Goal: Information Seeking & Learning: Learn about a topic

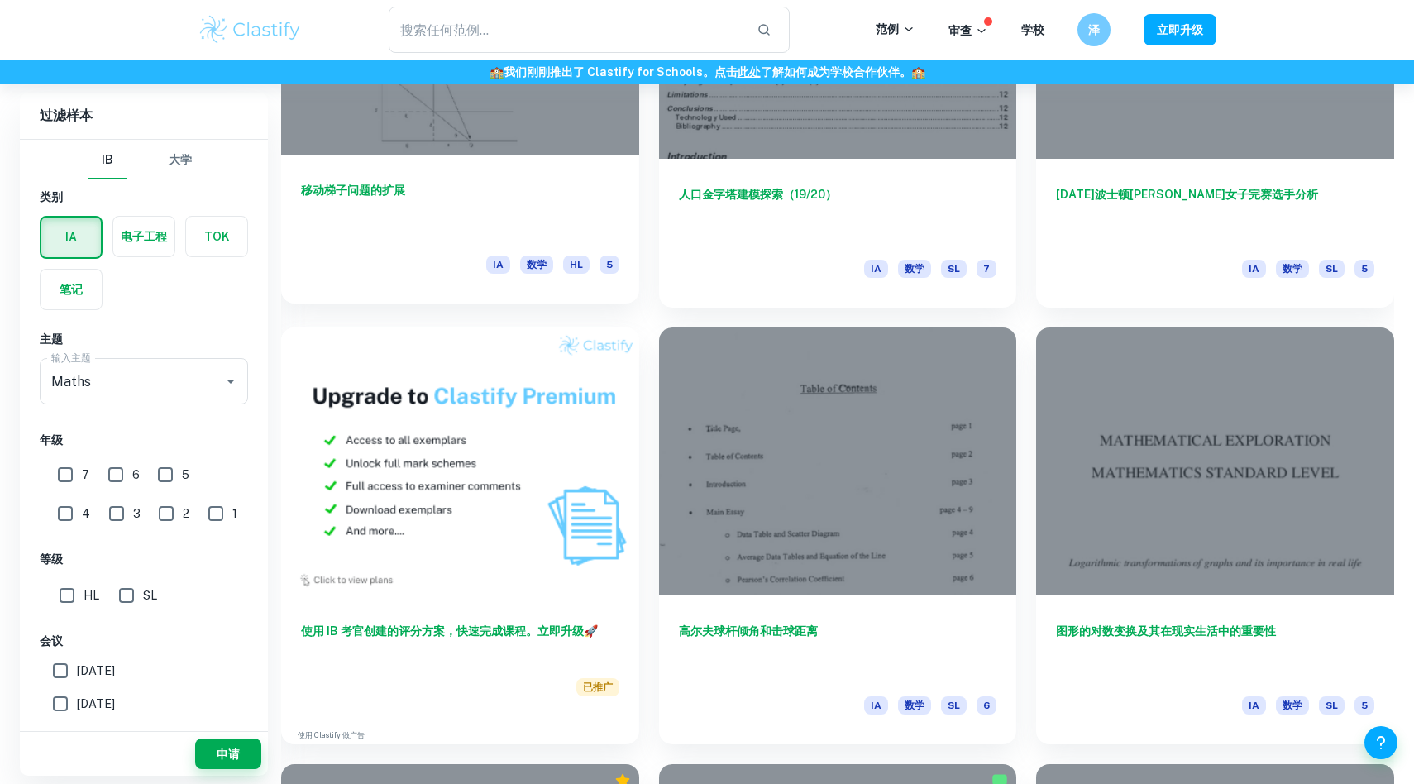
scroll to position [1148, 0]
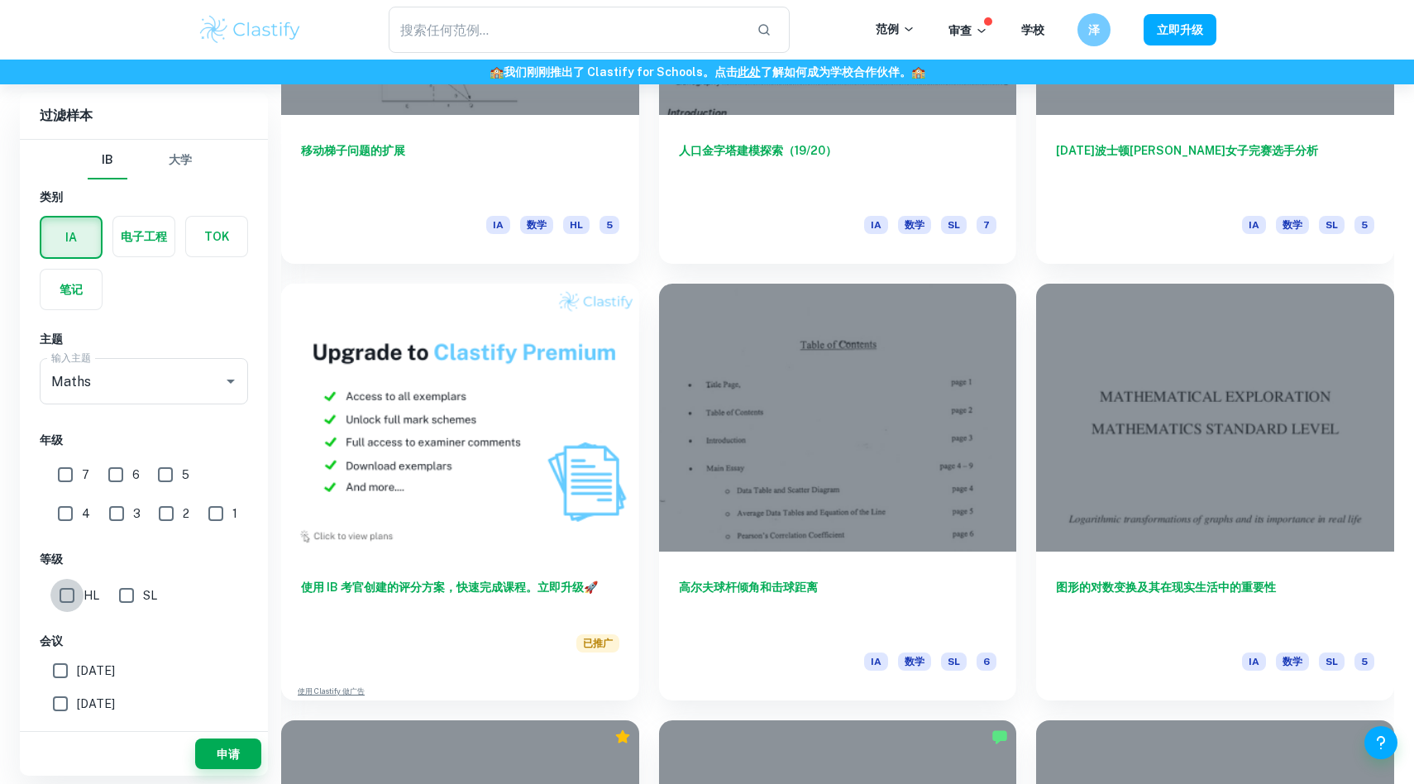
click at [70, 596] on input "HL" at bounding box center [66, 595] width 33 height 33
checkbox input "true"
click at [215, 752] on button "申请" at bounding box center [228, 754] width 66 height 31
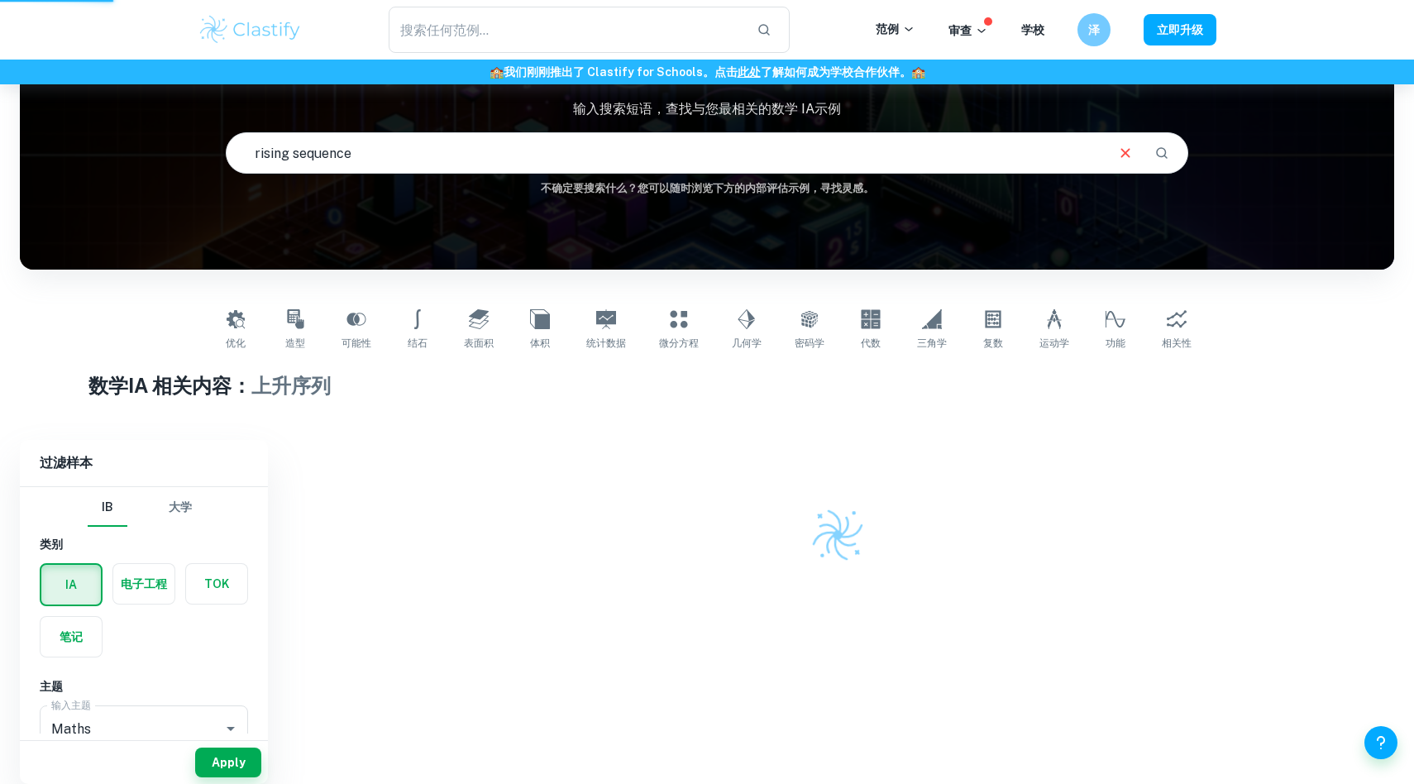
scroll to position [84, 0]
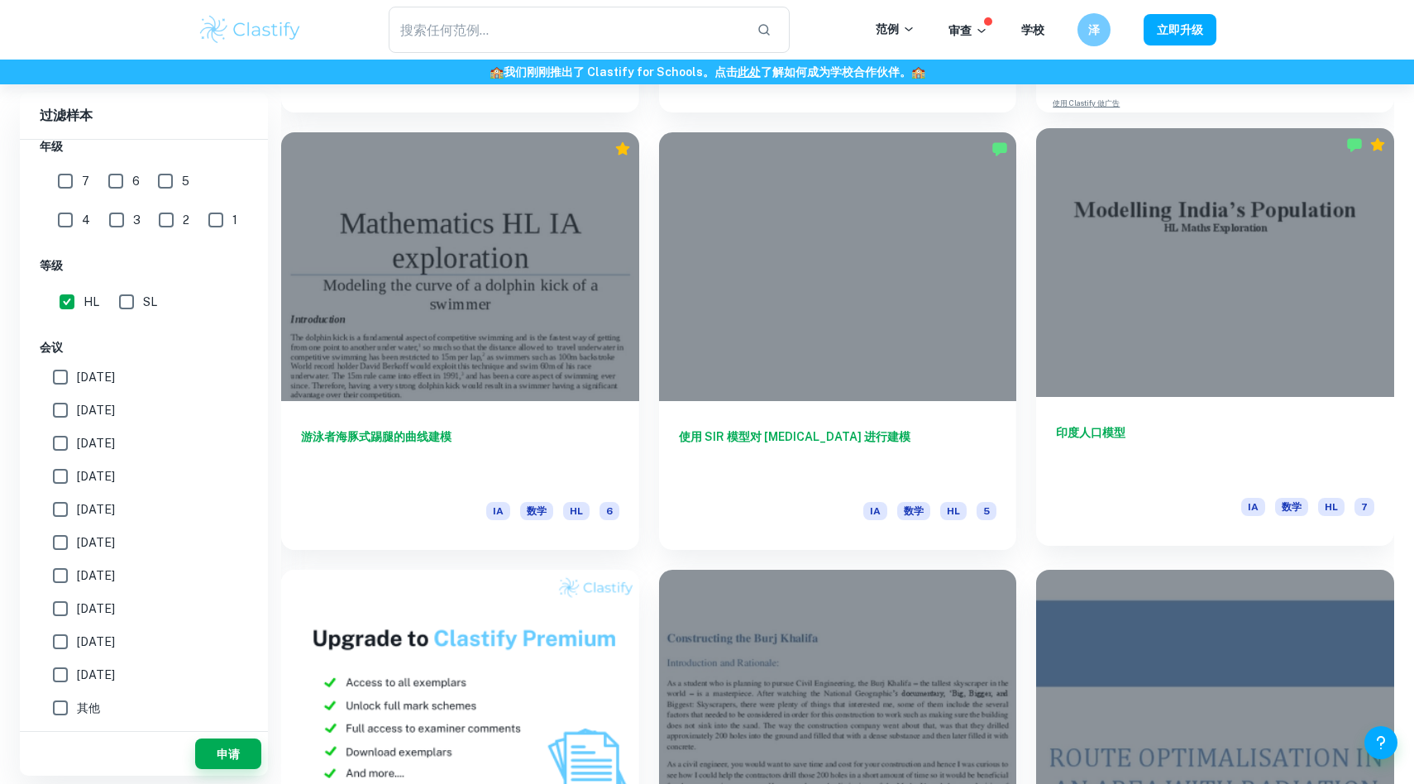
scroll to position [864, 0]
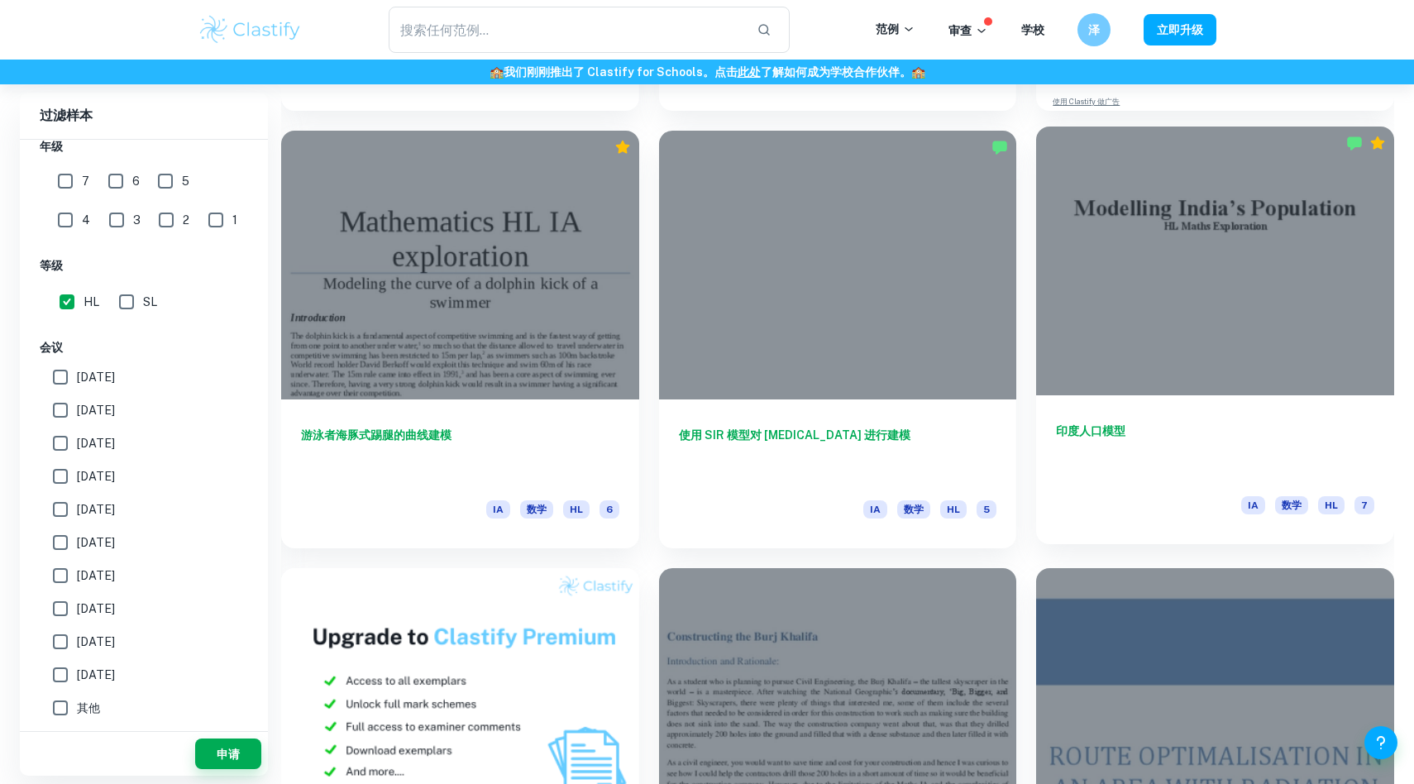
click at [1213, 314] on div at bounding box center [1215, 261] width 358 height 268
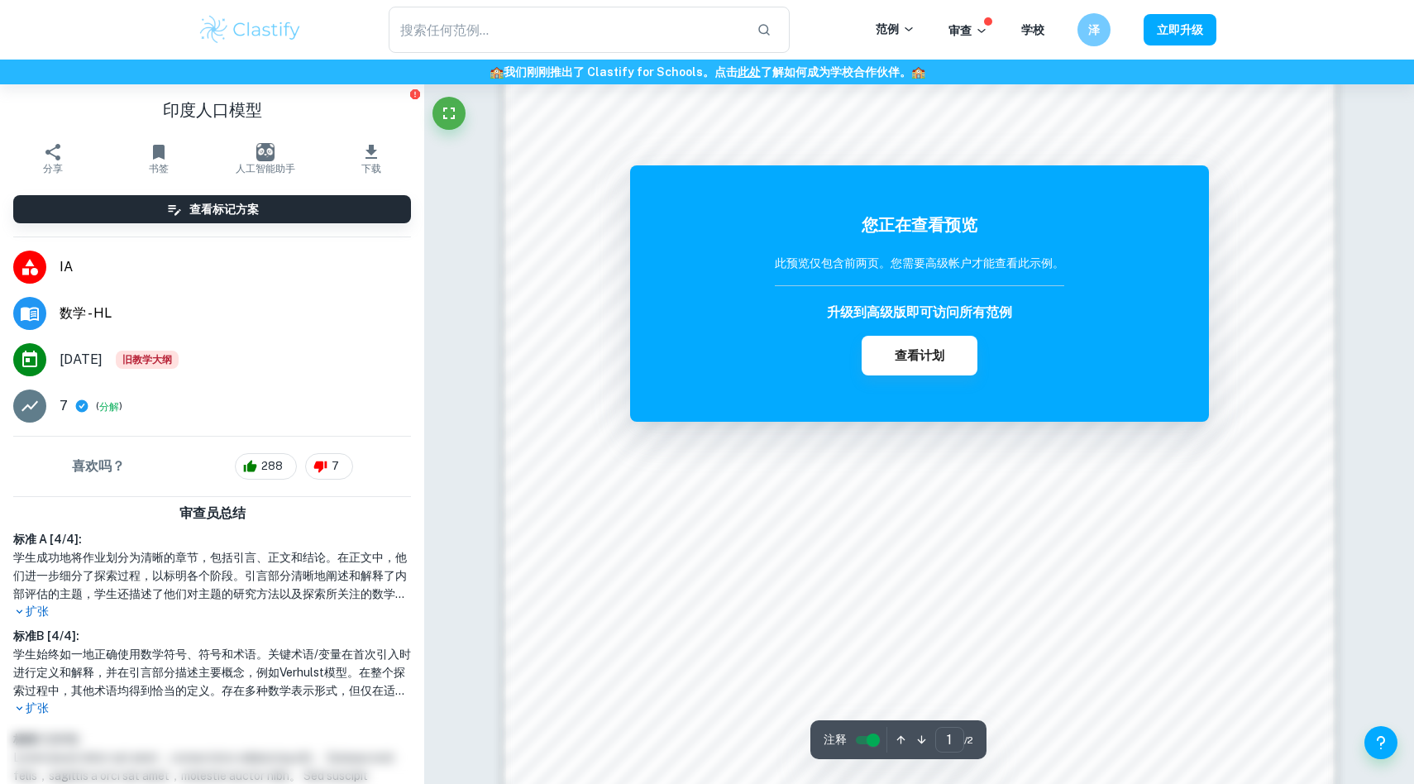
scroll to position [1778, 0]
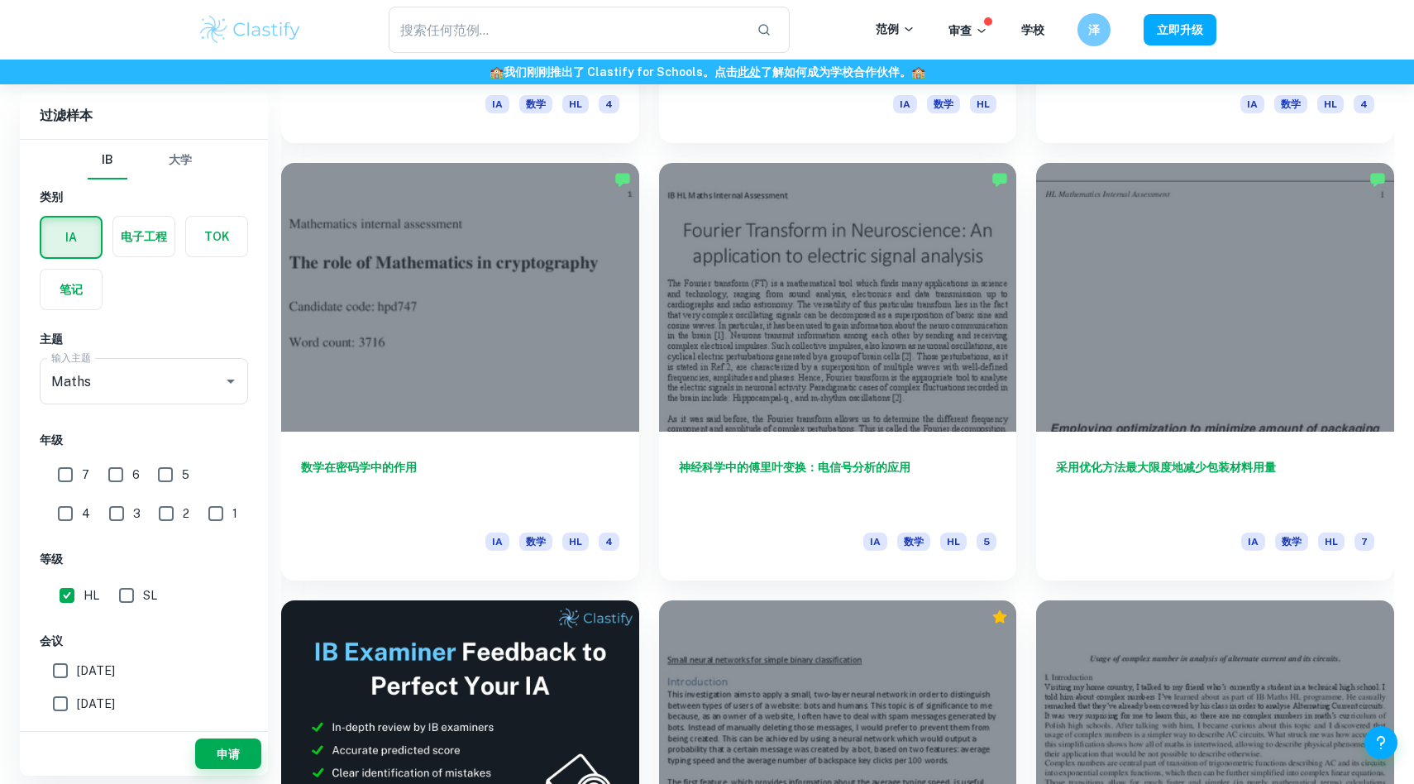
scroll to position [2582, 0]
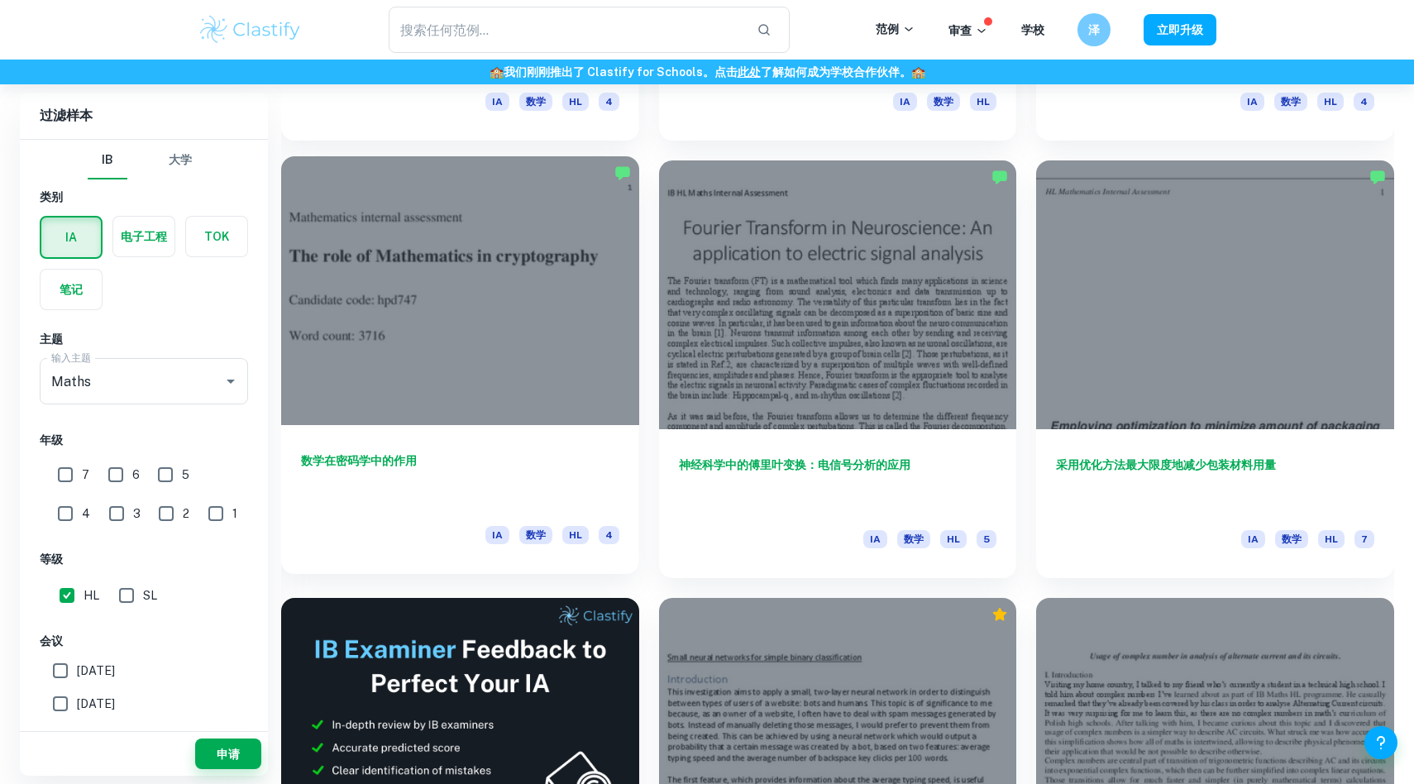
click at [591, 452] on h6 "数学在密码学中的作用" at bounding box center [460, 479] width 318 height 55
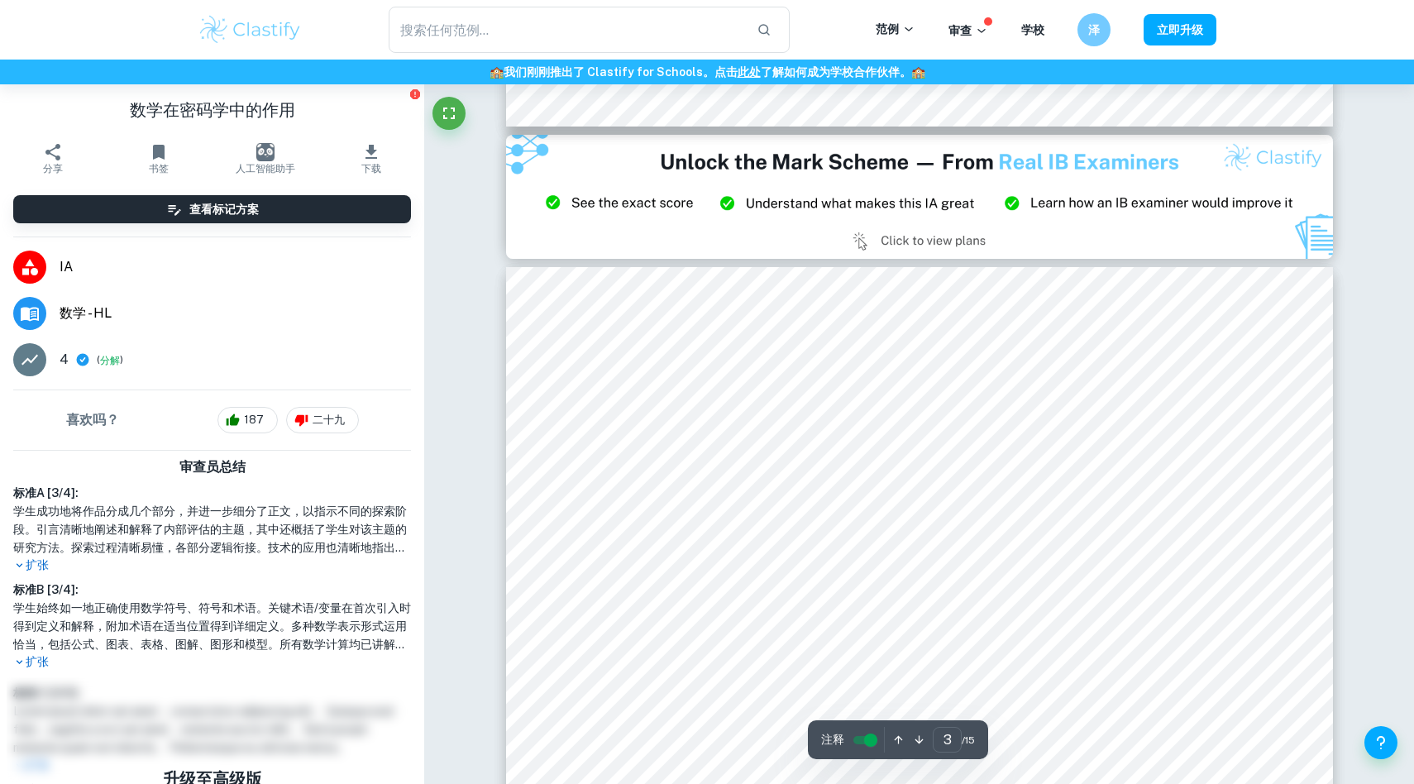
scroll to position [2413, 0]
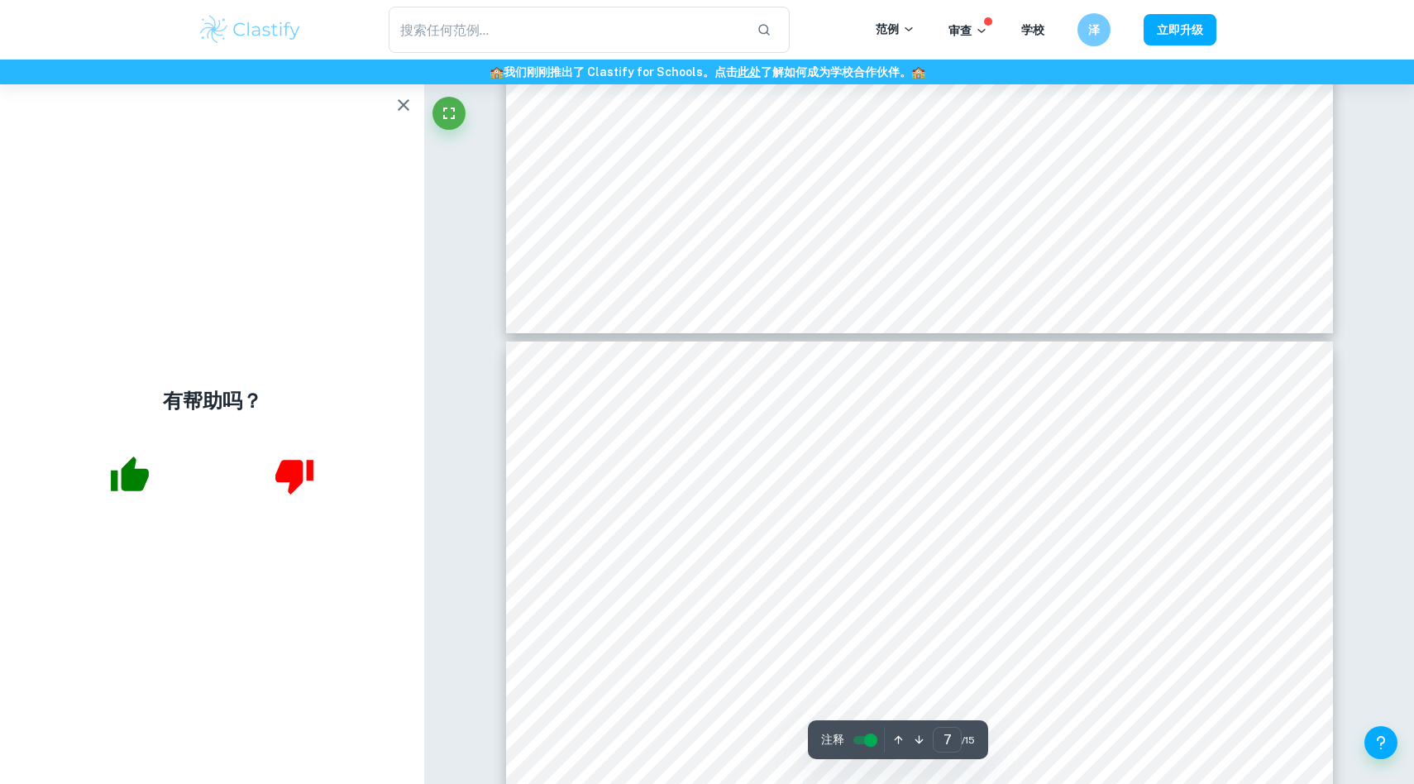
type input "8"
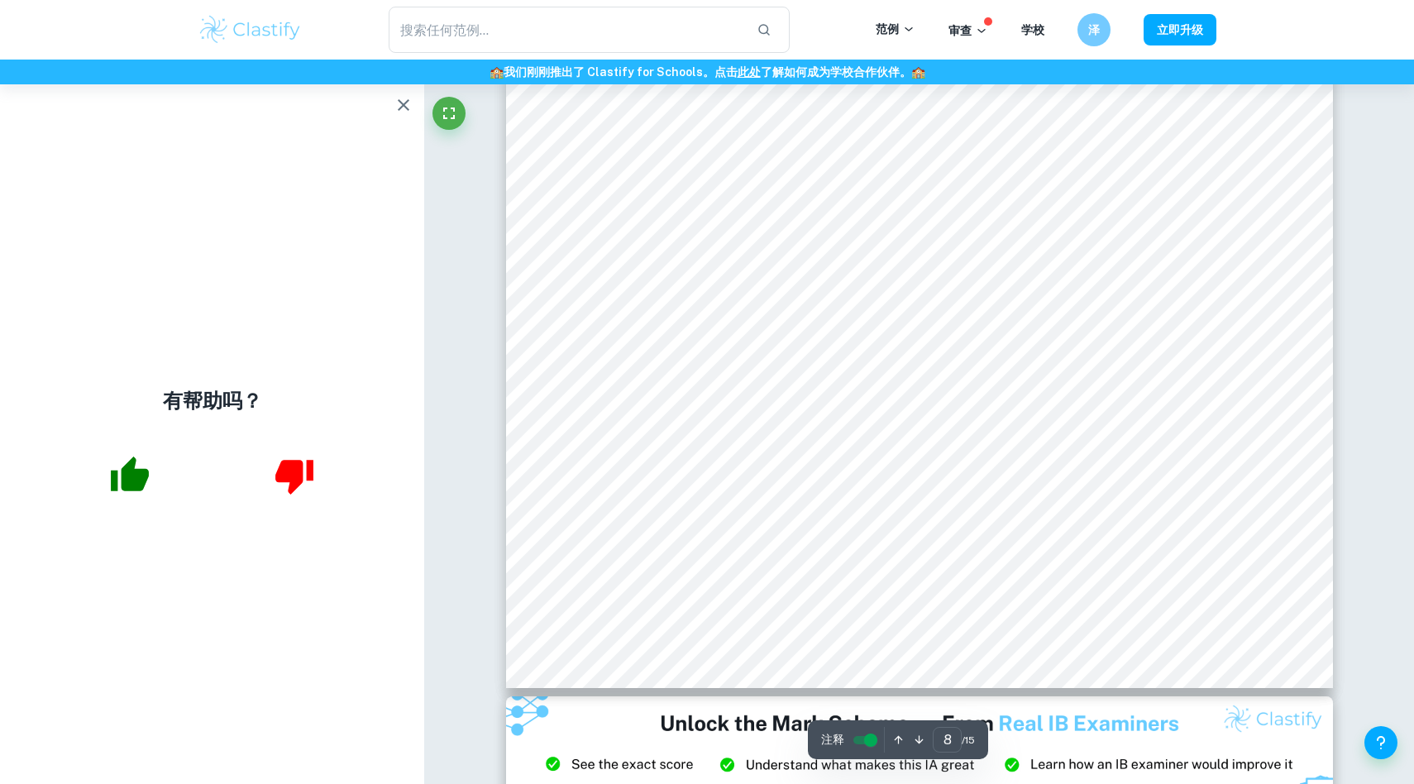
scroll to position [8323, 0]
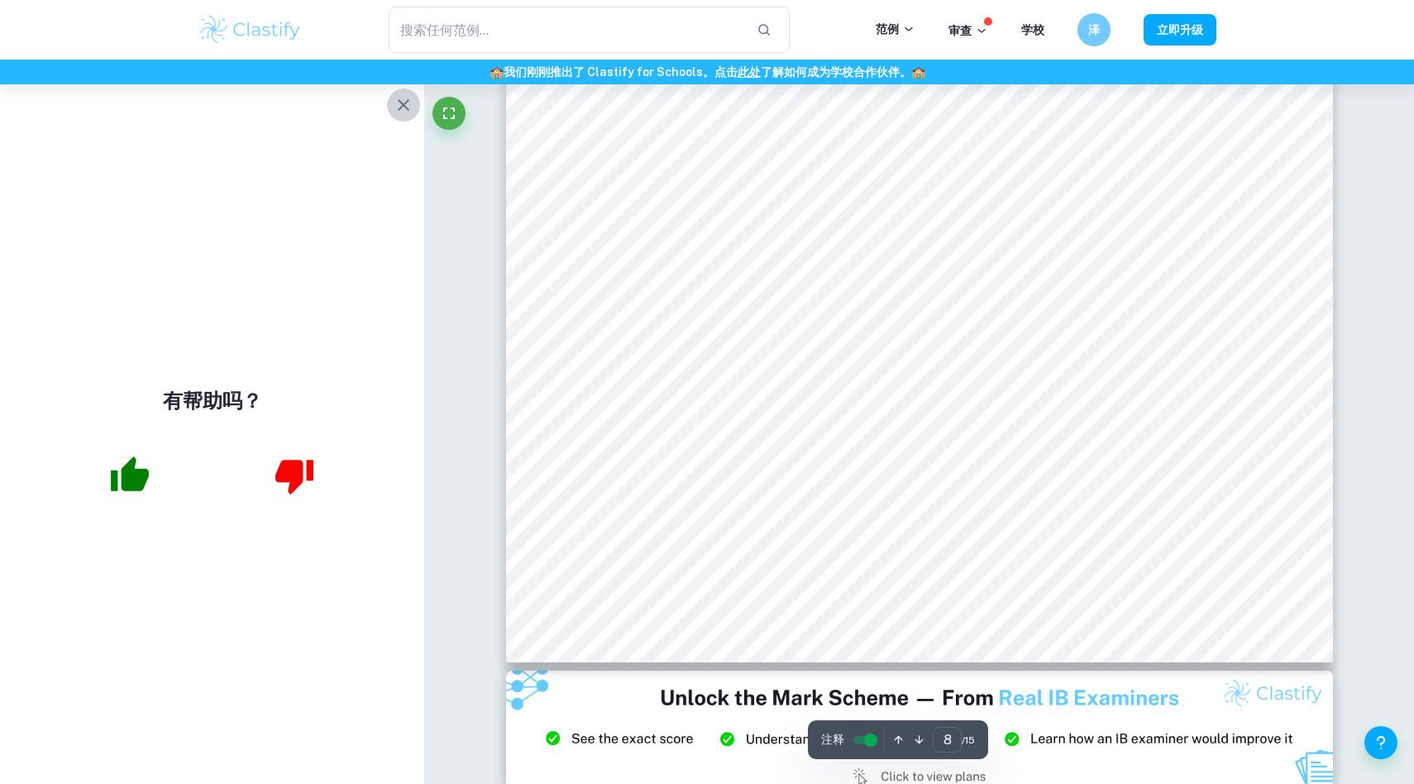
click at [398, 103] on icon "button" at bounding box center [404, 105] width 20 height 20
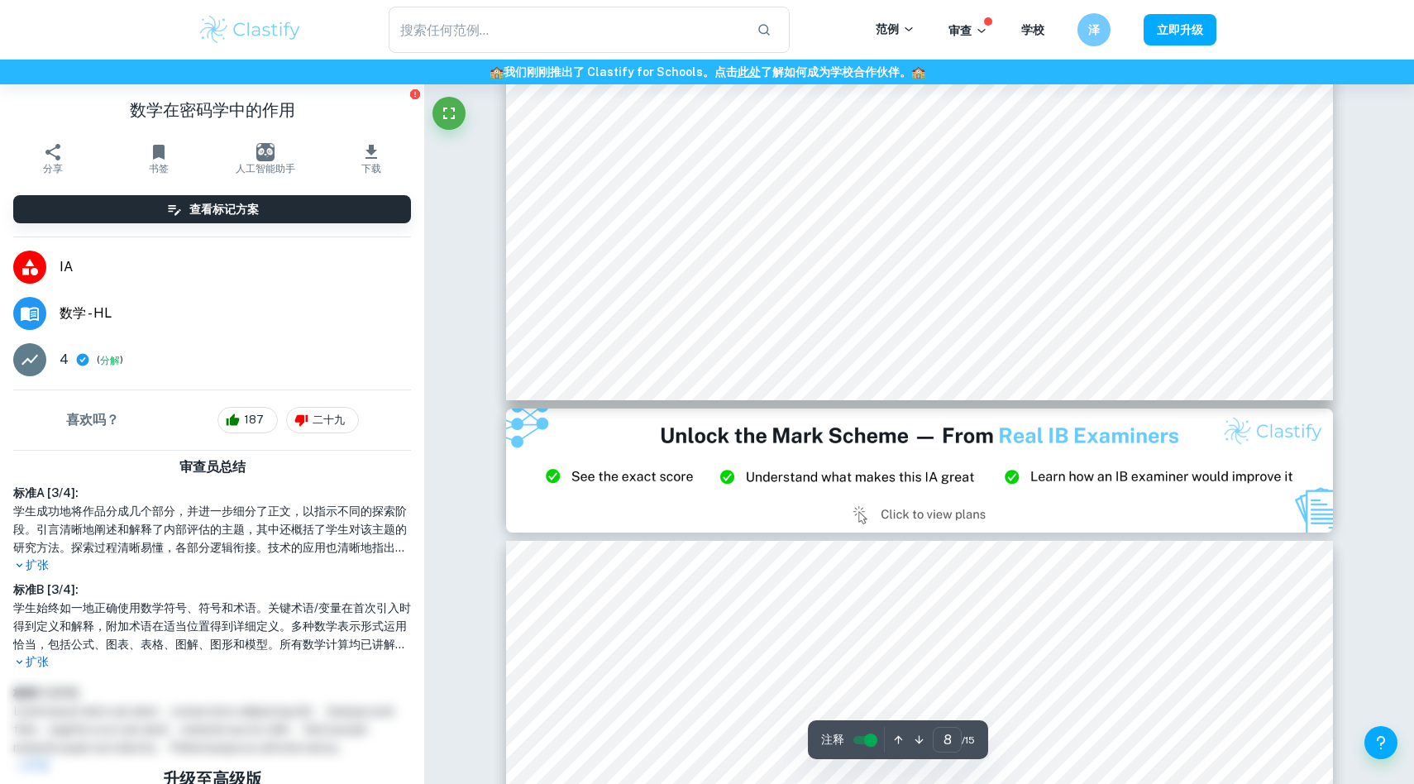
scroll to position [8581, 0]
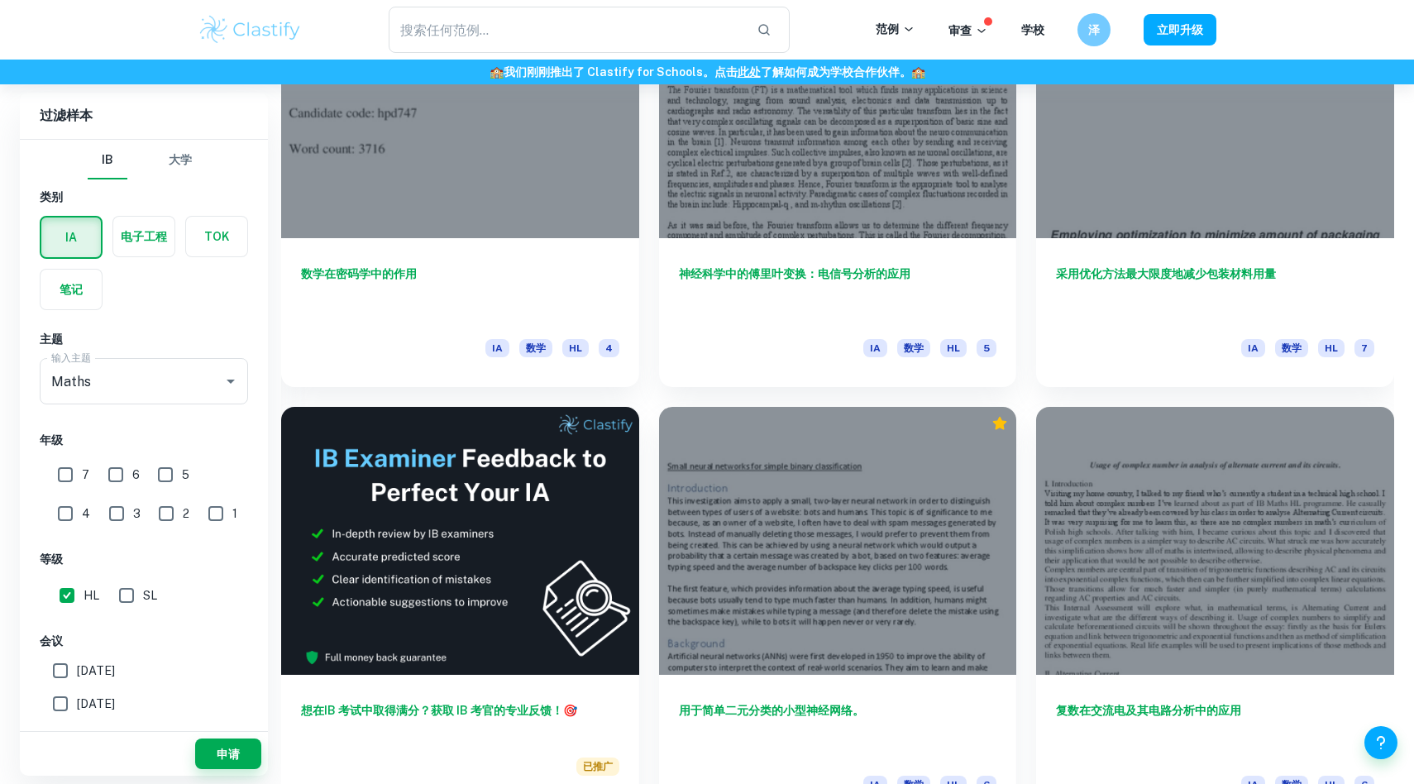
scroll to position [2562, 0]
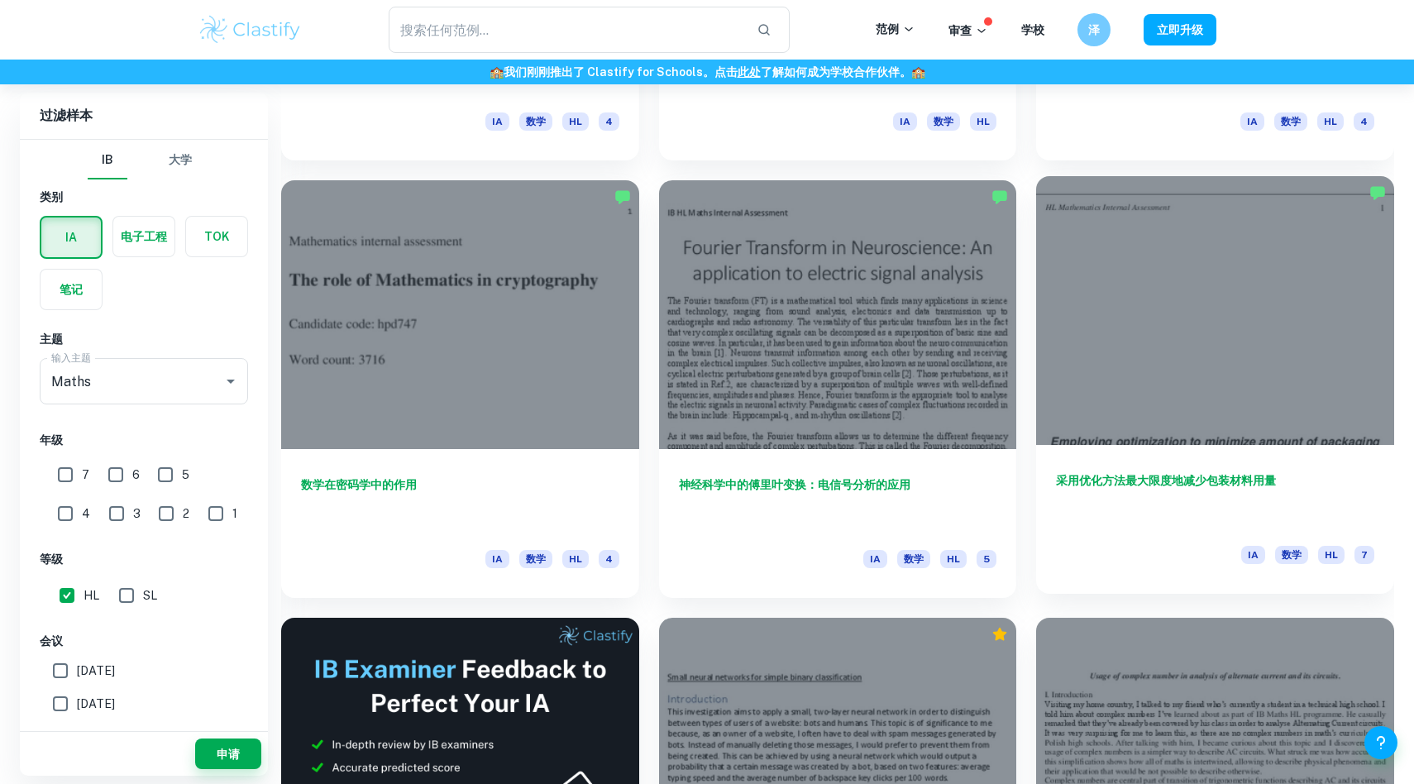
click at [1272, 269] on div at bounding box center [1215, 310] width 358 height 268
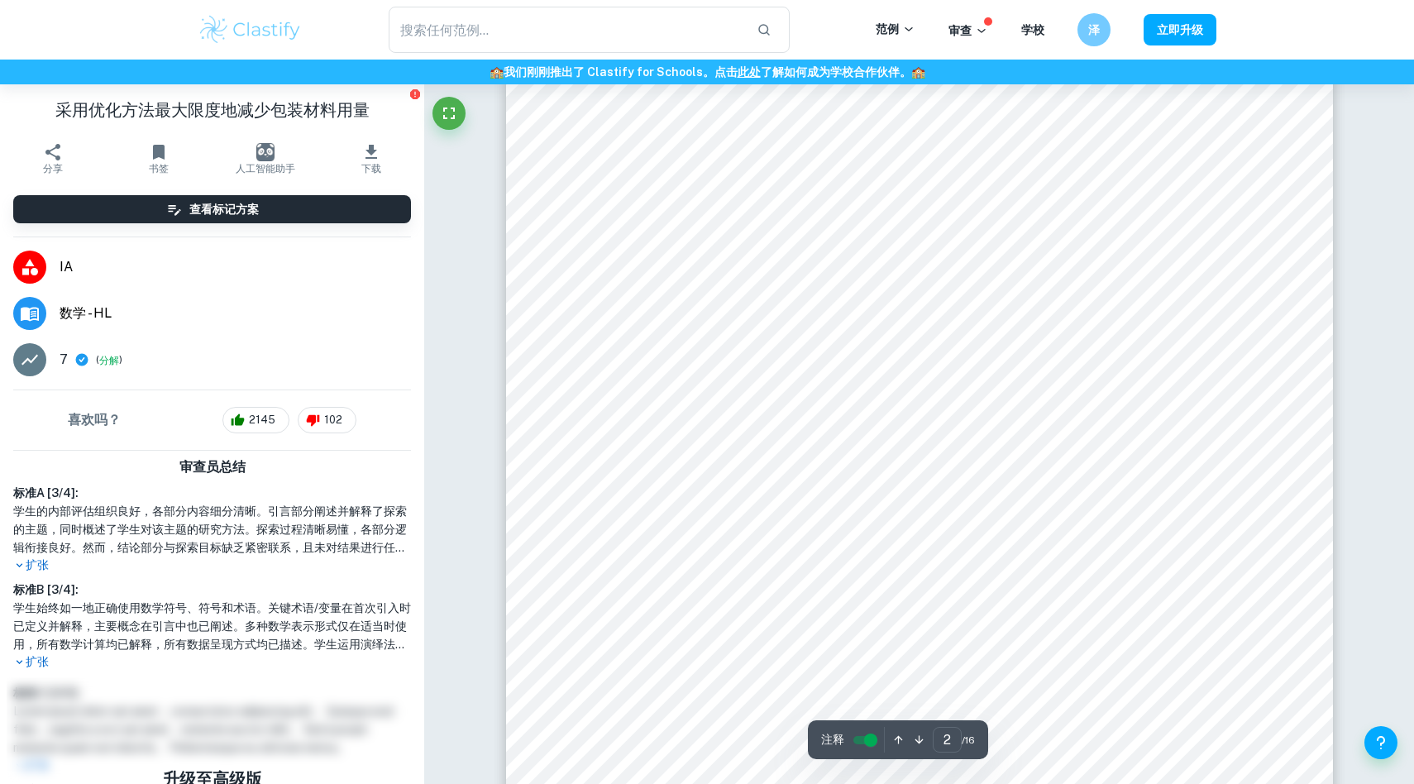
scroll to position [1399, 0]
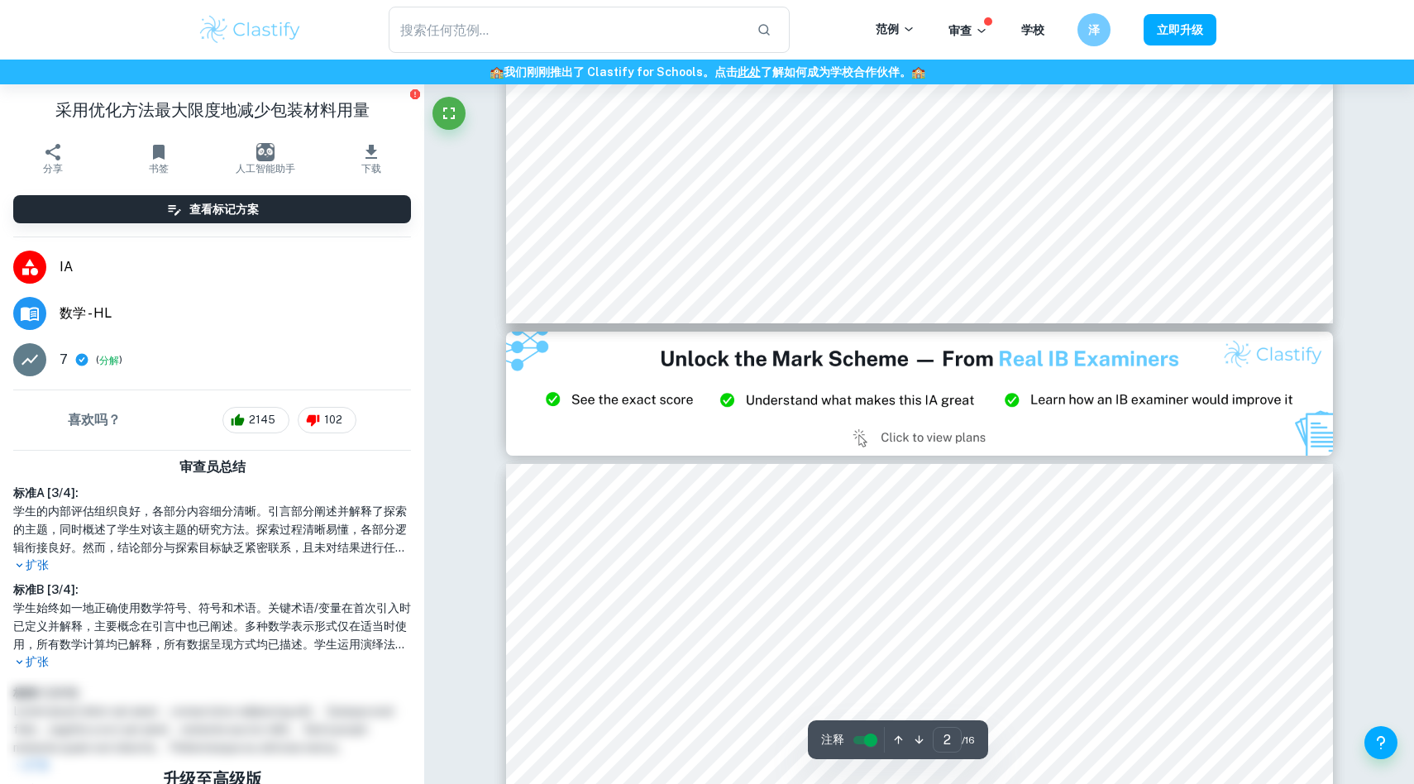
type input "3"
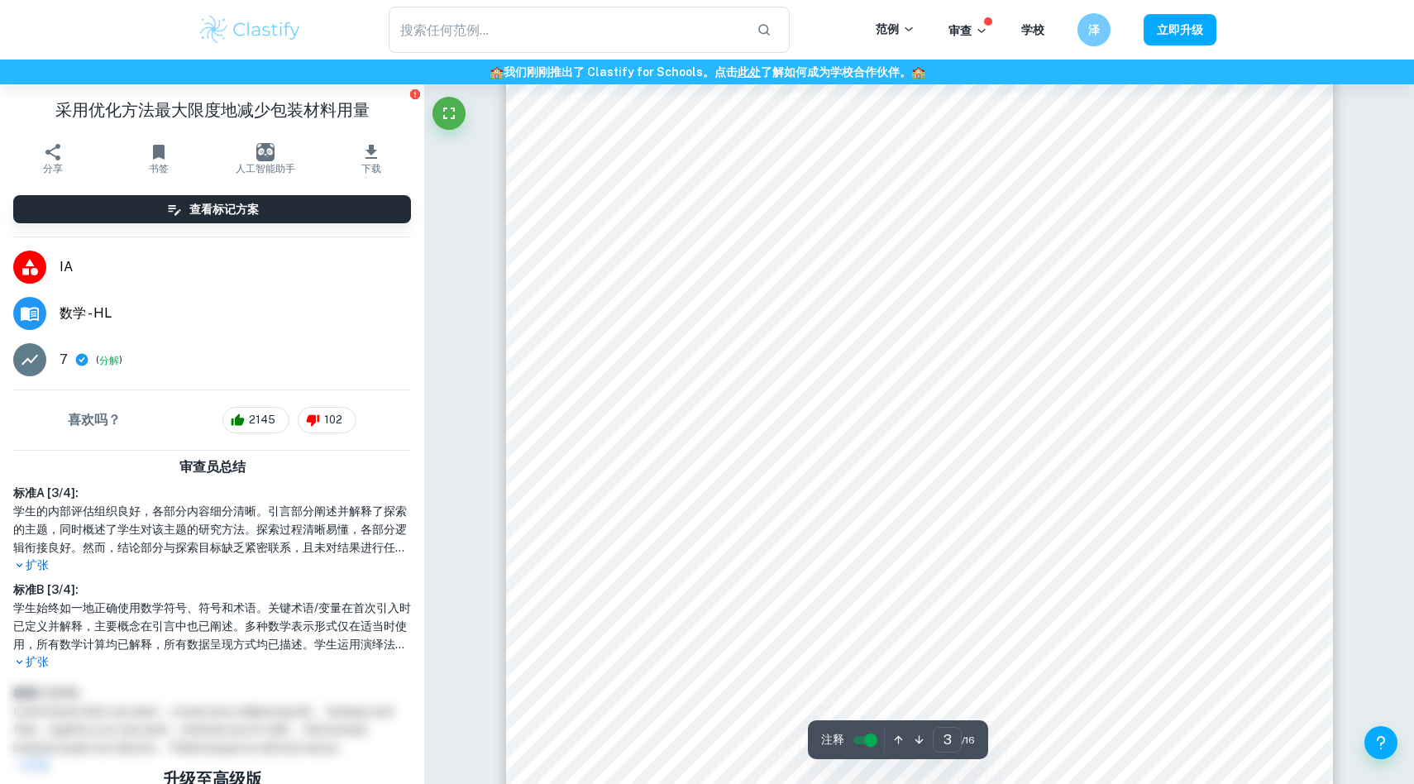
scroll to position [2897, 0]
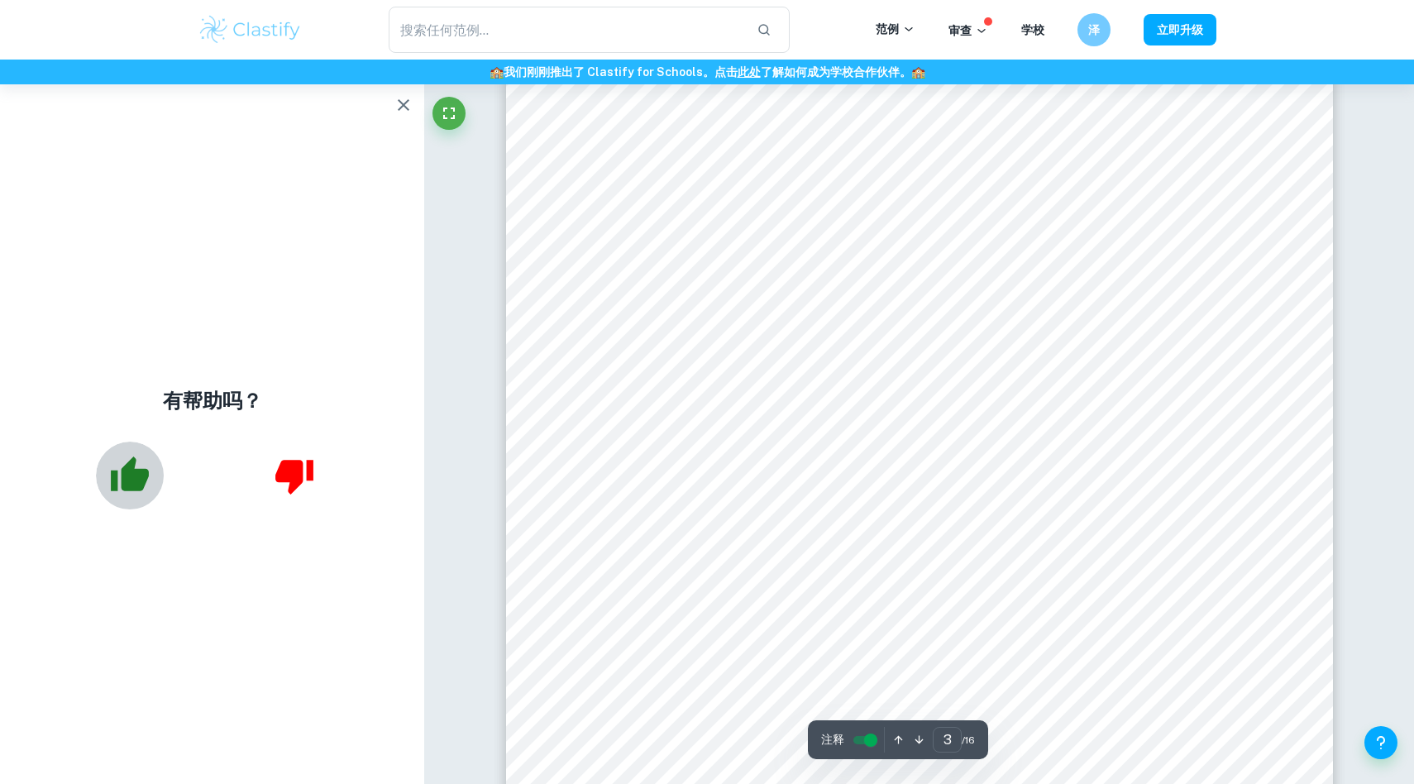
click at [142, 481] on icon "button" at bounding box center [130, 474] width 38 height 35
